Goal: Entertainment & Leisure: Consume media (video, audio)

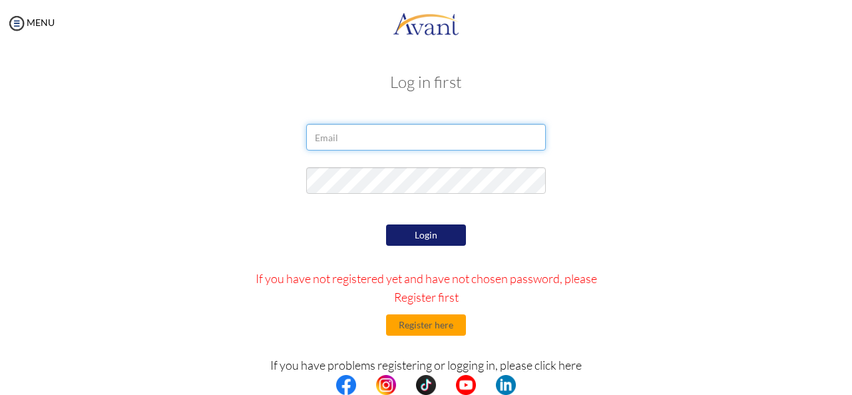
type input "[EMAIL_ADDRESS][DOMAIN_NAME]"
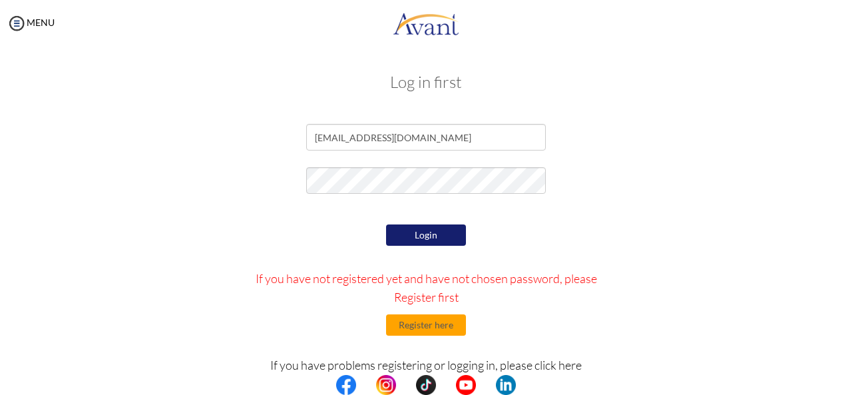
click at [443, 239] on button "Login" at bounding box center [426, 234] width 80 height 21
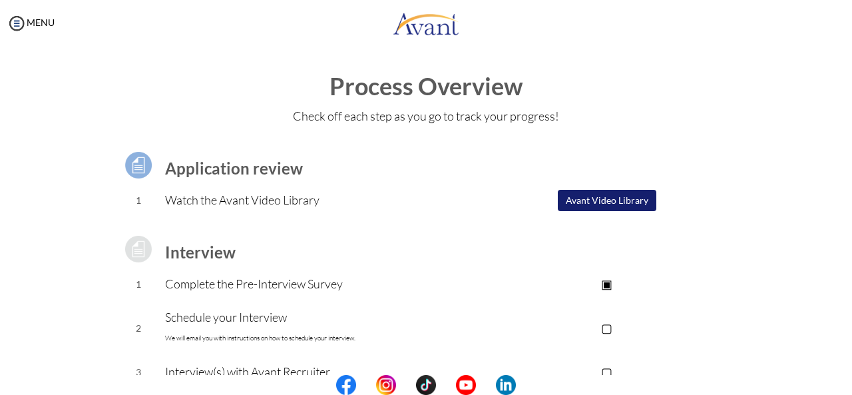
click at [849, 392] on center at bounding box center [426, 385] width 852 height 20
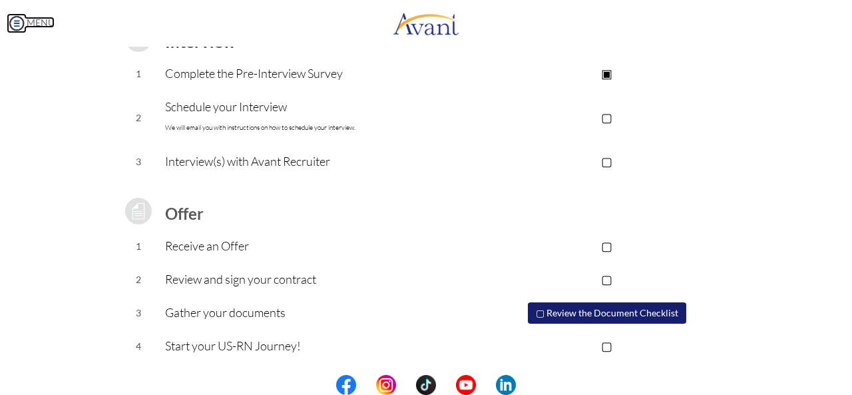
click at [29, 17] on link "MENU" at bounding box center [31, 22] width 48 height 11
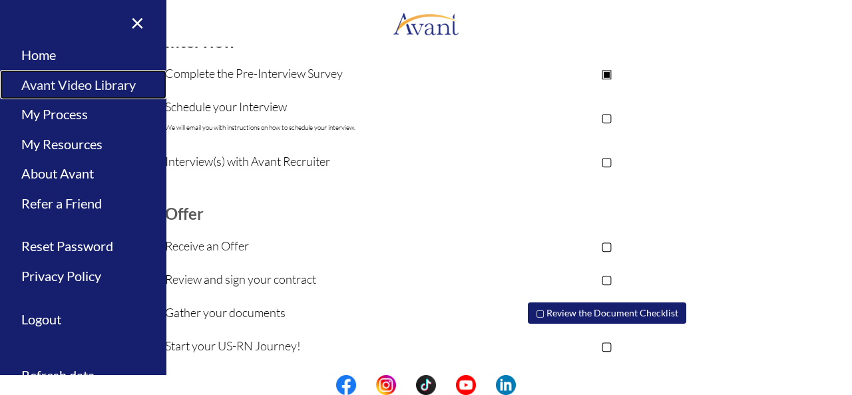
click at [71, 85] on link "Avant Video Library" at bounding box center [83, 85] width 166 height 30
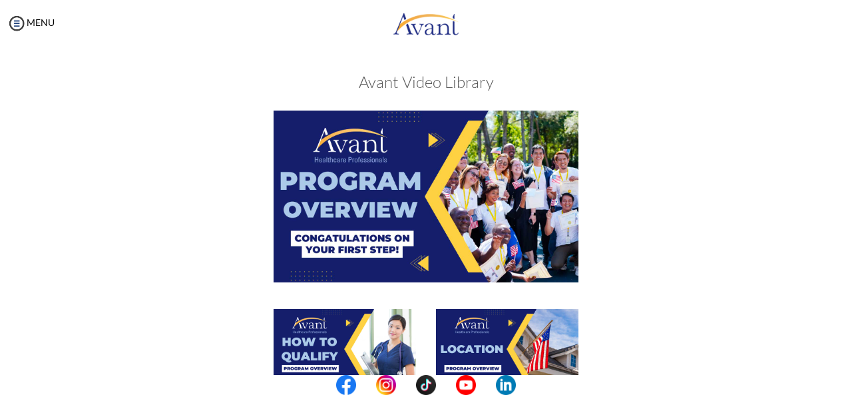
click at [184, 234] on div at bounding box center [426, 210] width 649 height 198
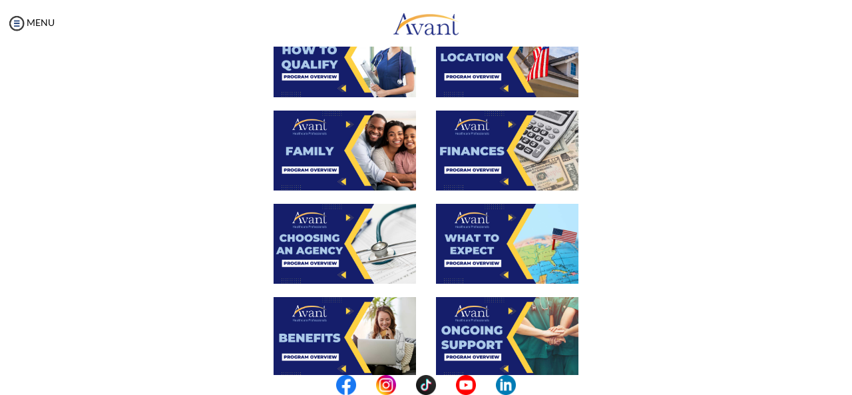
scroll to position [293, 0]
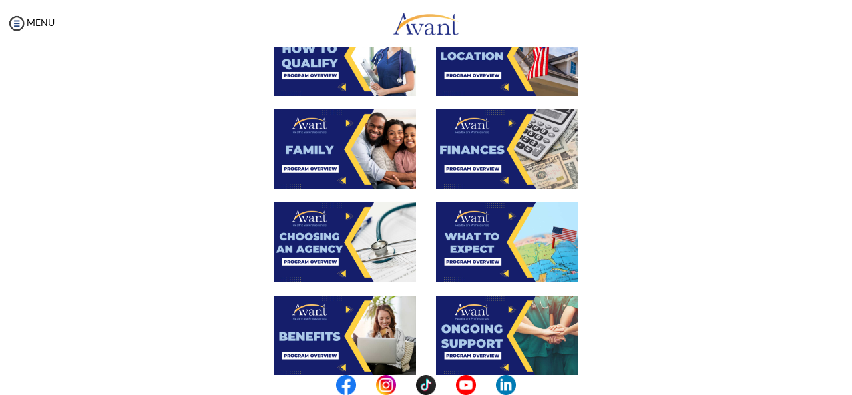
click at [452, 256] on img at bounding box center [507, 242] width 143 height 80
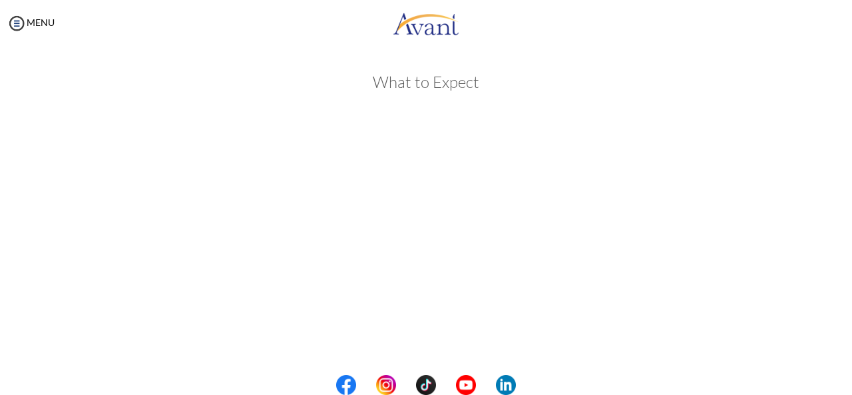
scroll to position [345, 0]
click at [848, 45] on div "MENU" at bounding box center [426, 25] width 852 height 51
